Goal: Task Accomplishment & Management: Manage account settings

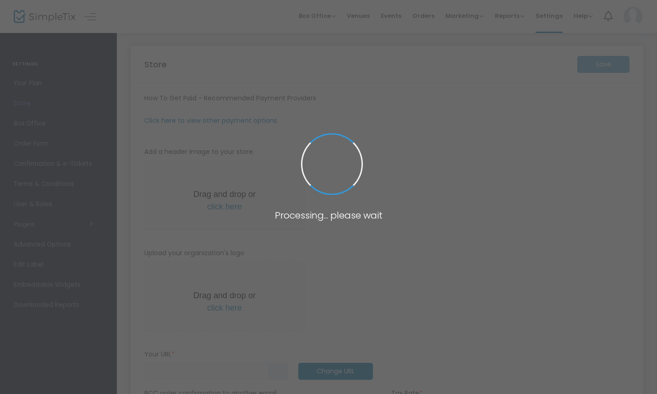
type input "[URL]"
radio input "true"
radio input "false"
radio input "true"
type input "NCLA"
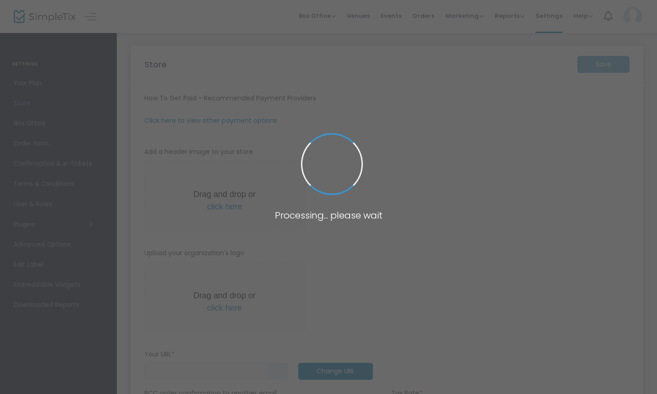
type input "4088135104"
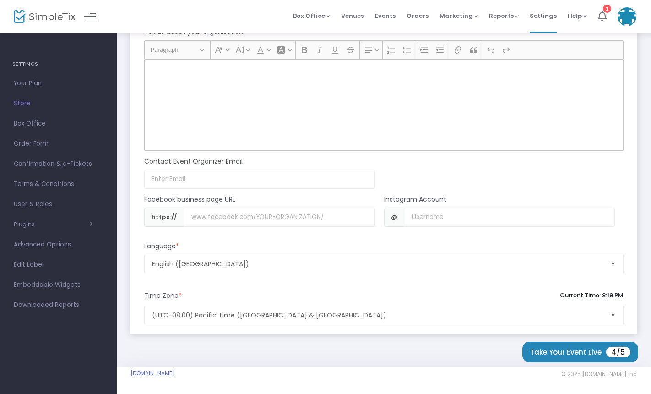
scroll to position [769, 0]
paste input "[DOMAIN_NAME][URL]"
type input "[DOMAIN_NAME][URL]"
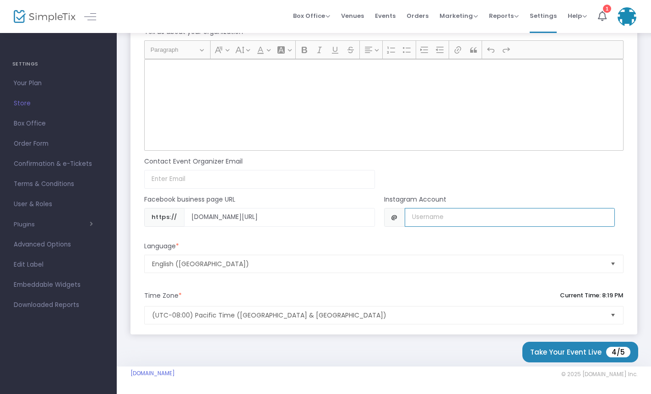
click at [419, 217] on input "Username" at bounding box center [510, 217] width 210 height 19
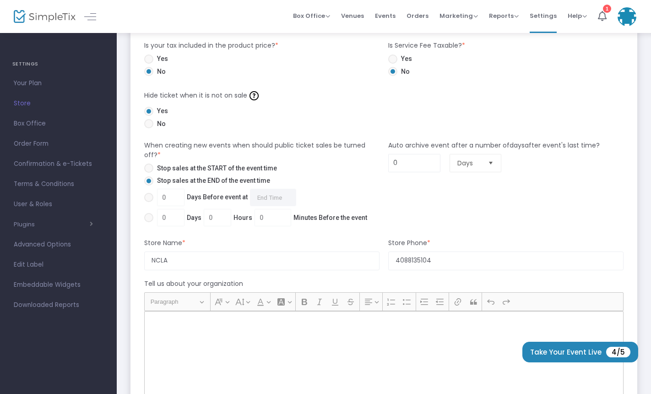
scroll to position [493, 0]
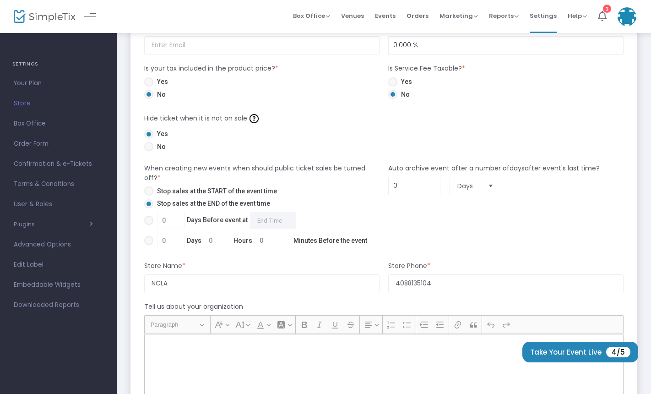
type input "ncallatvians"
click at [147, 219] on span at bounding box center [148, 220] width 9 height 9
click at [148, 225] on input "0 Days Before event at Required." at bounding box center [148, 225] width 0 height 0
radio input "true"
drag, startPoint x: 174, startPoint y: 219, endPoint x: 140, endPoint y: 219, distance: 33.4
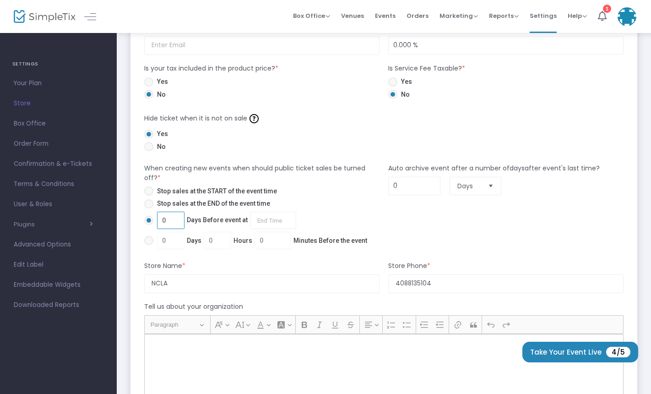
click at [140, 219] on div "0 Days Before event at Required." at bounding box center [260, 222] width 240 height 21
type input "1"
click at [327, 205] on mat-radio-group "Stop sales at the START of the event time Stop sales at the END of the event ti…" at bounding box center [260, 219] width 240 height 66
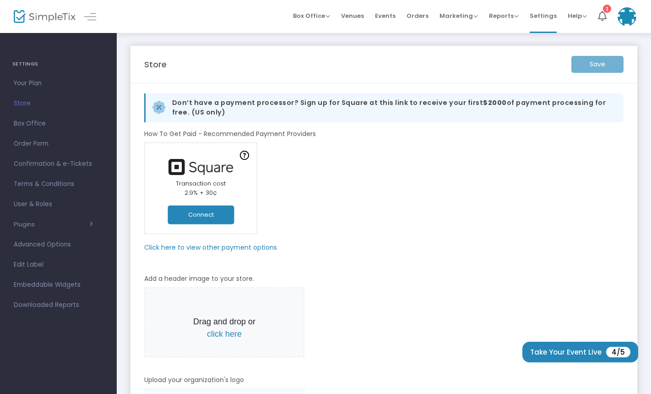
scroll to position [0, 0]
click at [198, 210] on button "Connect" at bounding box center [201, 214] width 66 height 19
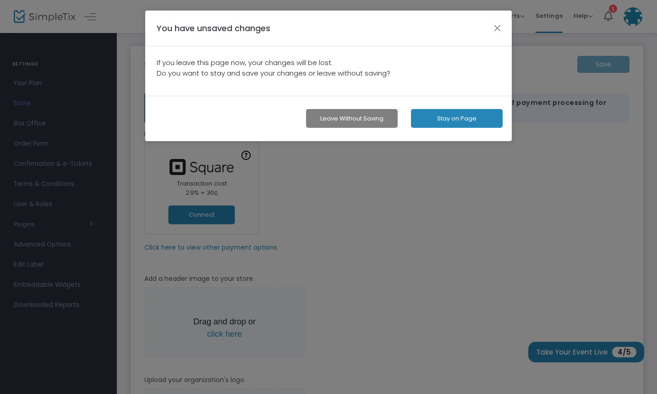
click at [357, 188] on ngb-modal-window "You have unsaved changes If you leave this page now, your changes will be lost.…" at bounding box center [328, 197] width 657 height 394
click at [499, 25] on button "button" at bounding box center [498, 28] width 12 height 12
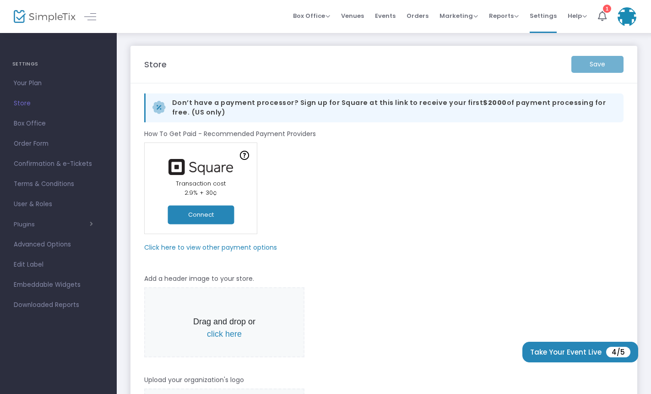
click at [598, 63] on div "Save" at bounding box center [597, 64] width 61 height 17
click at [210, 221] on button "Connect" at bounding box center [201, 214] width 66 height 19
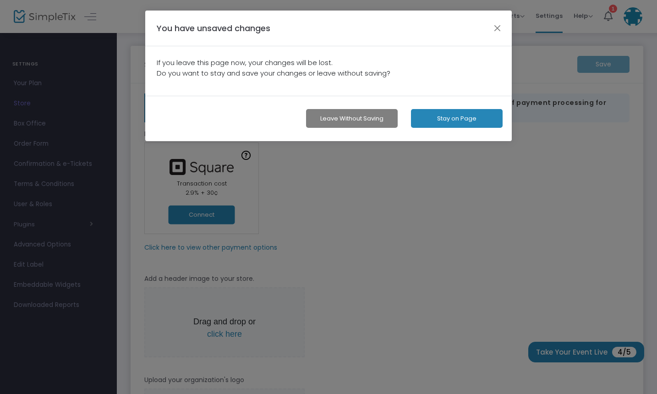
click at [371, 122] on button "Leave without Saving" at bounding box center [352, 118] width 92 height 19
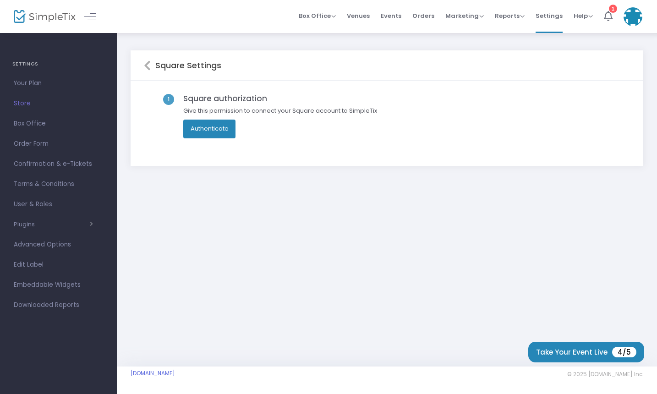
click at [224, 123] on button "Authenticate" at bounding box center [209, 129] width 53 height 18
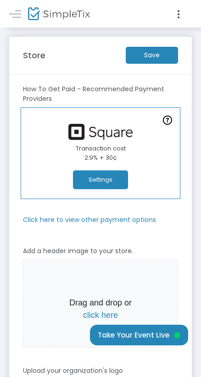
click at [151, 54] on m-button "Save" at bounding box center [152, 55] width 52 height 17
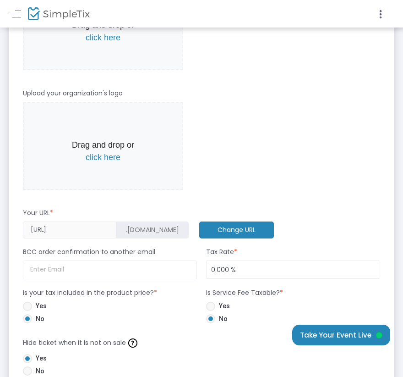
scroll to position [288, 0]
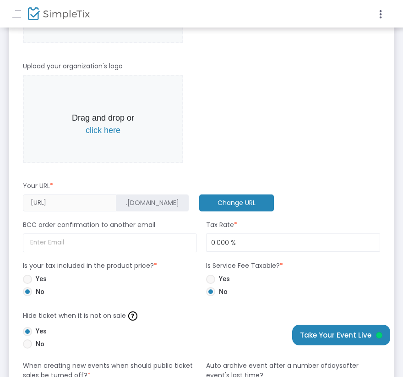
click at [97, 129] on span "click here" at bounding box center [103, 130] width 35 height 9
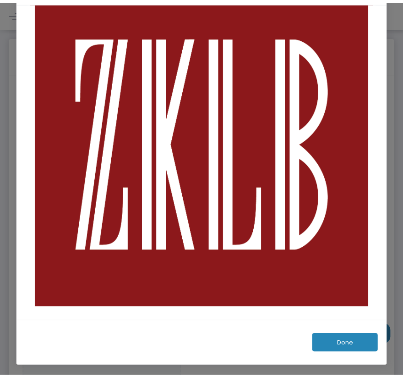
scroll to position [44, 0]
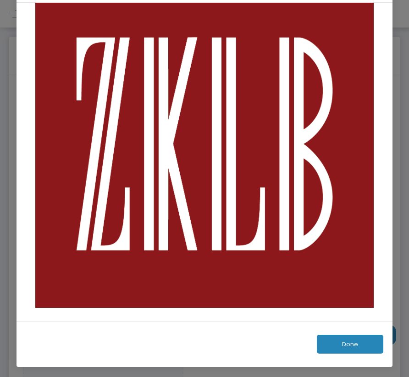
click at [206, 341] on button "Done" at bounding box center [350, 343] width 66 height 19
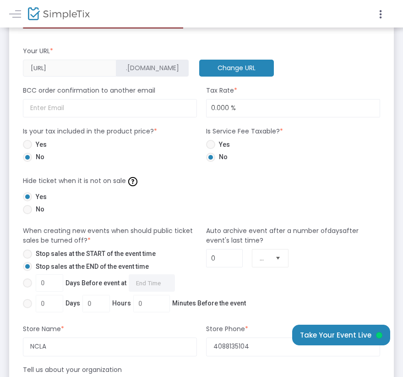
scroll to position [497, 0]
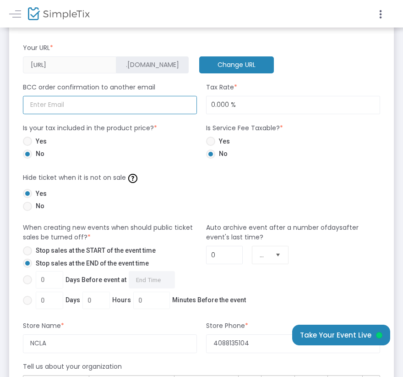
type input "[EMAIL_ADDRESS][DOMAIN_NAME]"
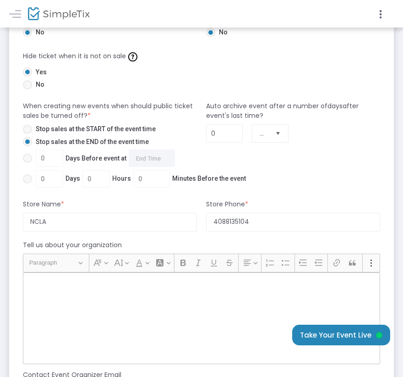
scroll to position [622, 1]
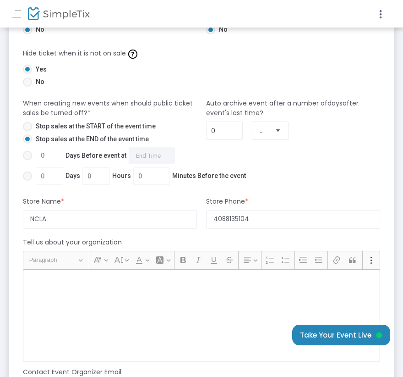
click at [25, 153] on span at bounding box center [27, 155] width 9 height 9
click at [27, 160] on input "0 Days Before event at Required." at bounding box center [27, 160] width 0 height 0
radio input "true"
drag, startPoint x: 52, startPoint y: 158, endPoint x: 22, endPoint y: 158, distance: 29.8
click at [23, 158] on label "0 Days Before event at Required." at bounding box center [99, 155] width 152 height 17
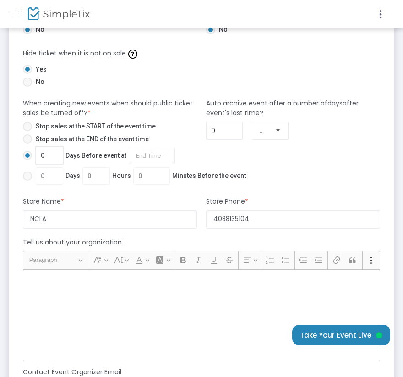
click at [27, 160] on input "0 Days Before event at Required." at bounding box center [27, 160] width 0 height 0
drag, startPoint x: 55, startPoint y: 153, endPoint x: 44, endPoint y: 153, distance: 11.9
click at [46, 153] on input "0" at bounding box center [49, 155] width 27 height 17
type input "1"
click at [206, 163] on div "Auto archive event after a number of days after event's last time? 0 Days" at bounding box center [293, 142] width 183 height 89
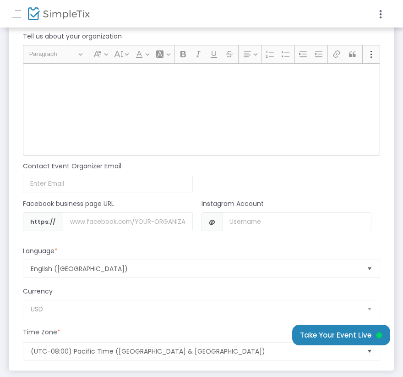
scroll to position [856, 1]
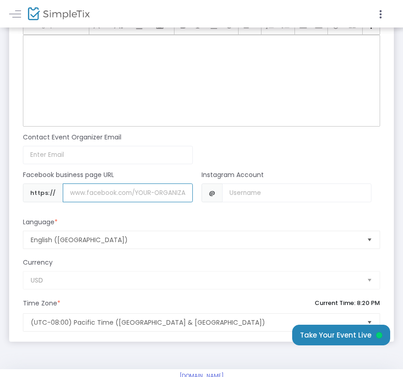
paste input "www.facebook.com/ncallatvians/"
type input "www.facebook.com/ncallatvians/"
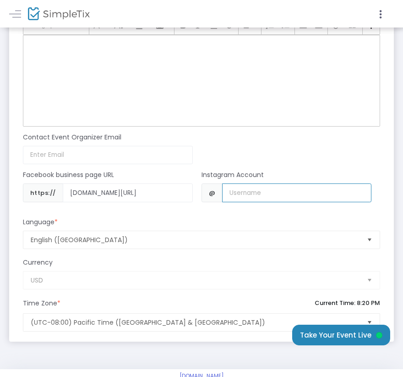
click at [206, 196] on input "Username" at bounding box center [296, 192] width 149 height 19
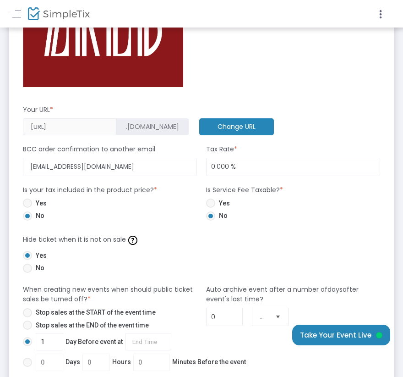
scroll to position [440, 1]
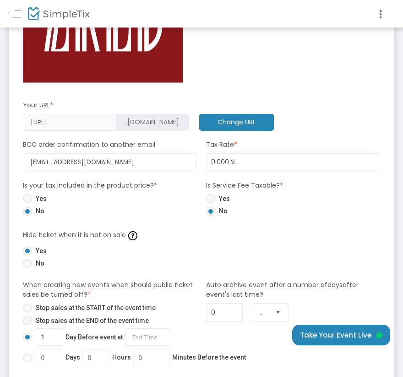
type input "ncallatvians"
click at [206, 221] on form "How To Get Paid - Recommended Payment Providers Online Orders Transaction cost …" at bounding box center [201, 195] width 357 height 1103
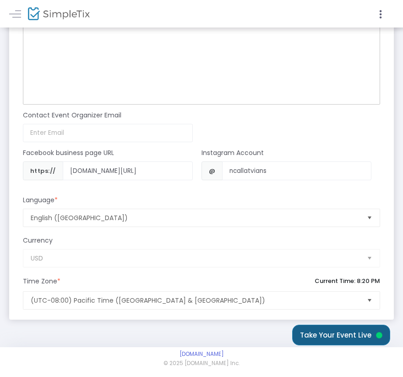
scroll to position [880, 1]
click at [206, 333] on button "Take Your Event Live" at bounding box center [341, 334] width 98 height 21
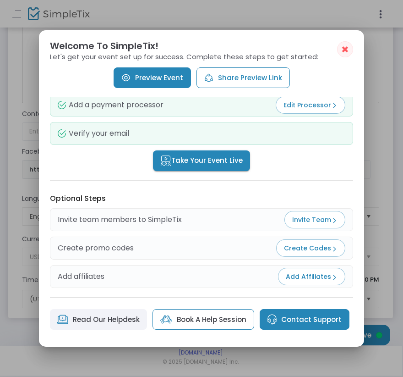
scroll to position [93, 0]
click at [206, 159] on span "Take Your Event Live" at bounding box center [201, 160] width 82 height 11
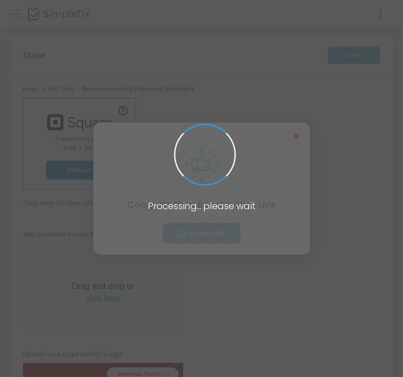
scroll to position [880, 1]
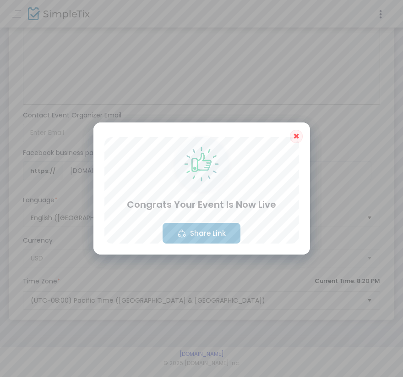
click at [206, 230] on button "Share Link" at bounding box center [202, 233] width 78 height 21
click at [206, 135] on button "✖" at bounding box center [296, 137] width 13 height 14
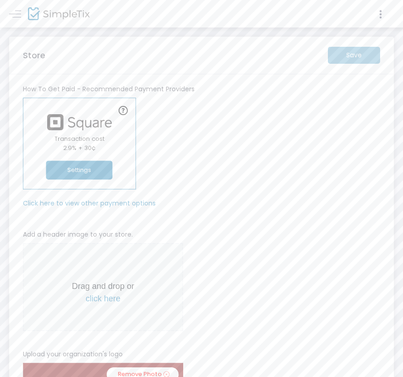
scroll to position [0, 1]
